Goal: Information Seeking & Learning: Learn about a topic

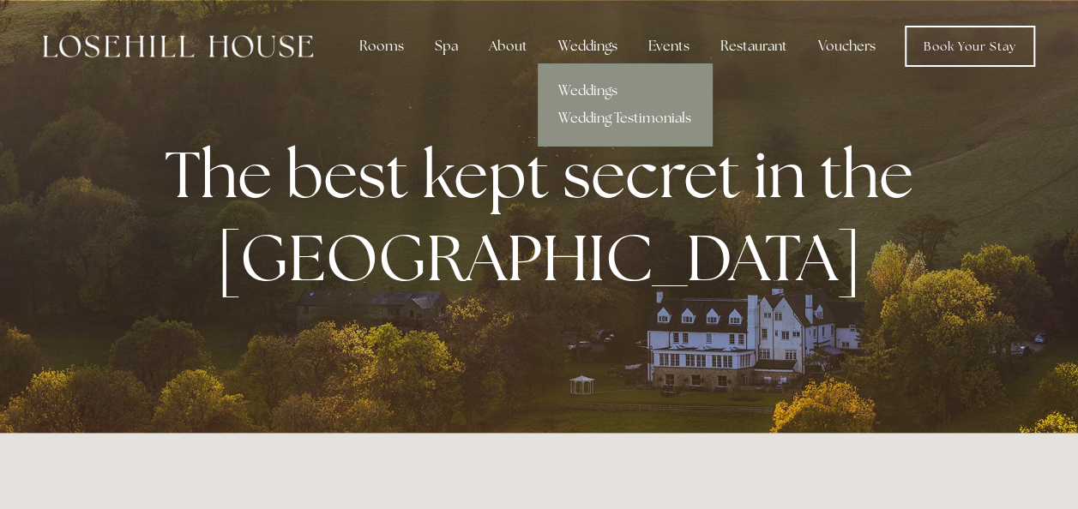
click at [601, 54] on div "Weddings" at bounding box center [587, 46] width 87 height 34
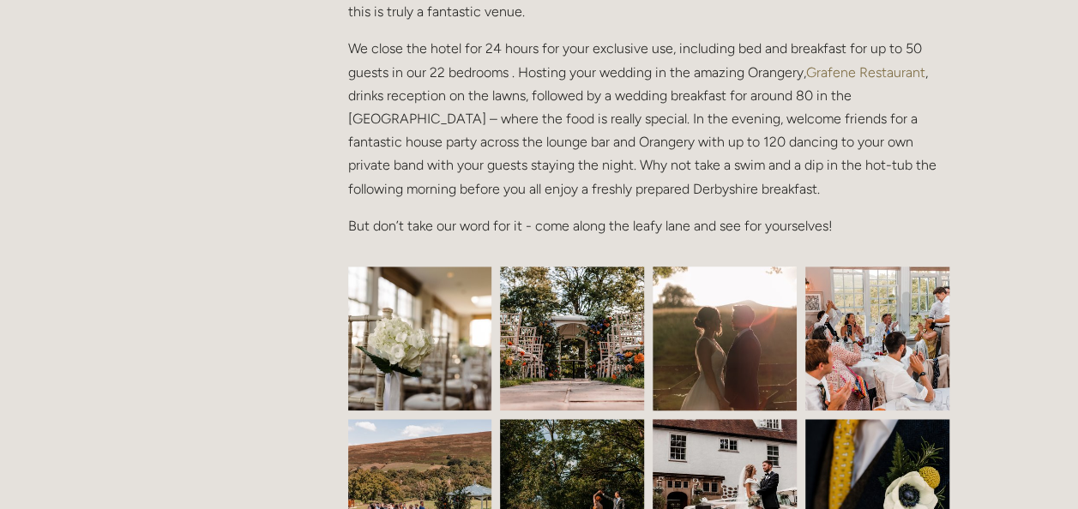
scroll to position [606, 0]
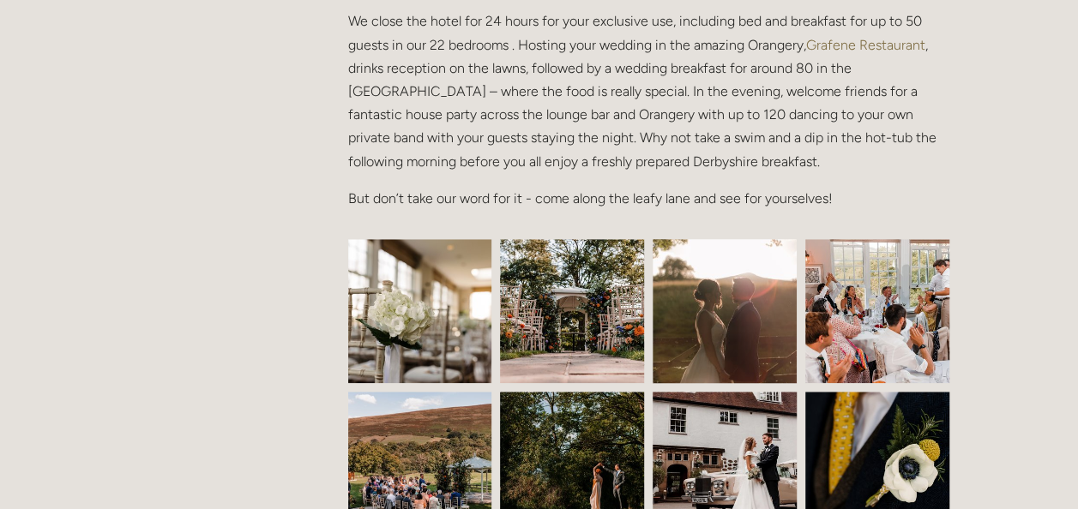
click at [446, 327] on img at bounding box center [420, 311] width 216 height 144
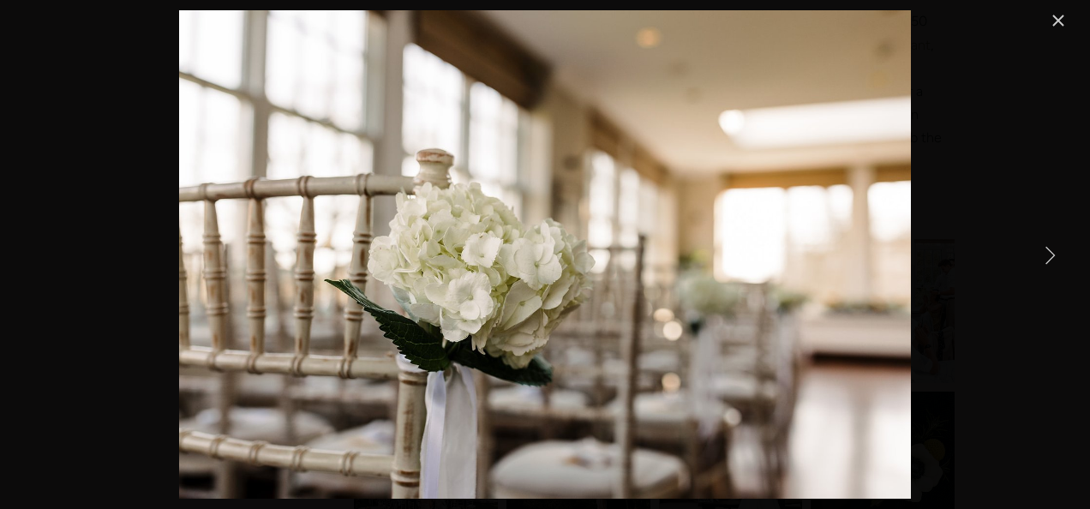
click at [1072, 267] on div "Orangery Restaurant Exclusive-Use Wedding Chairs set-up for an exclusive-use we…" at bounding box center [545, 254] width 1090 height 509
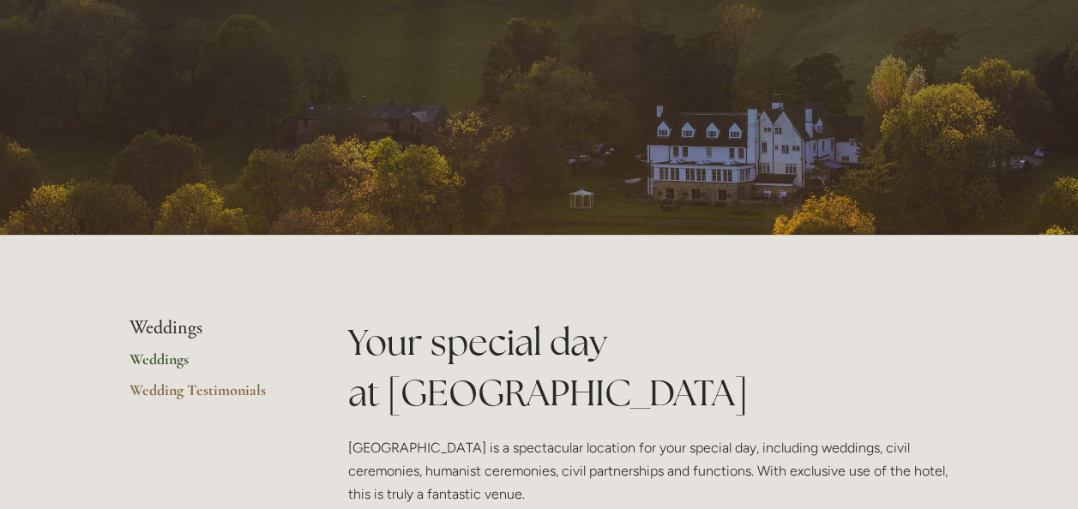
scroll to position [99, 0]
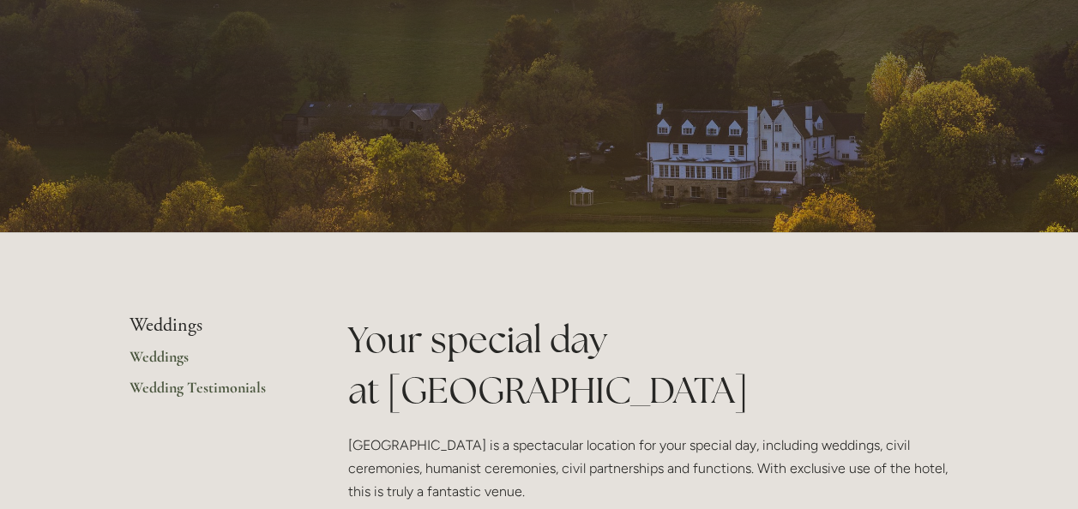
click at [243, 388] on link "Wedding Testimonials" at bounding box center [211, 393] width 164 height 31
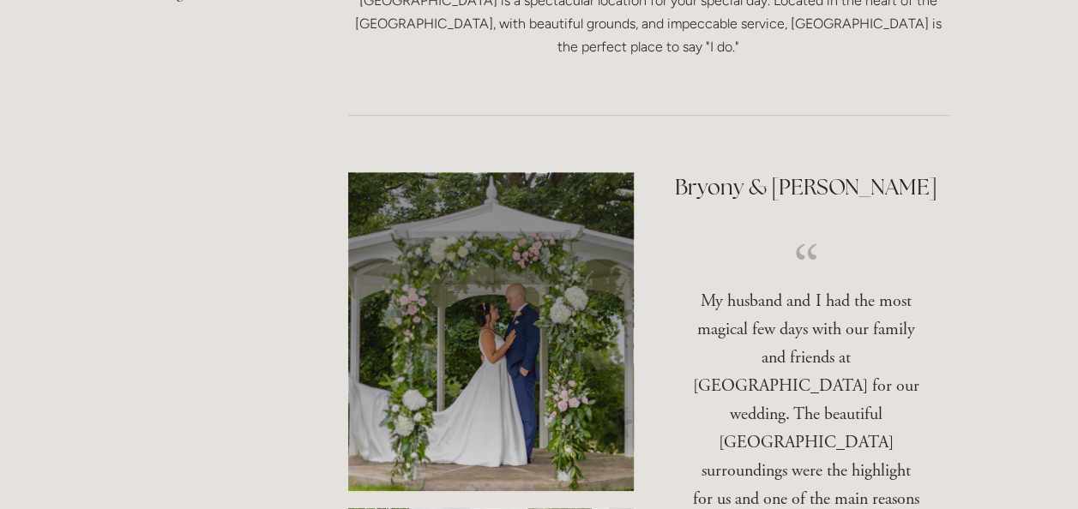
scroll to position [255, 0]
